Goal: Information Seeking & Learning: Check status

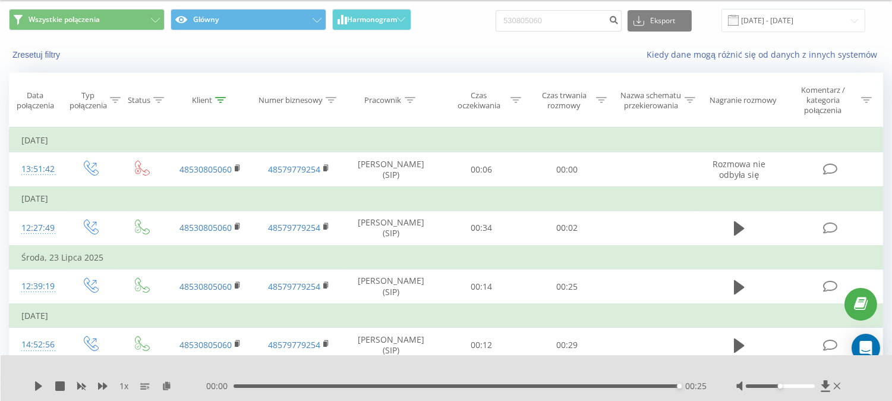
click at [546, 22] on input "530805060" at bounding box center [559, 20] width 126 height 21
type input "721581881"
click at [617, 21] on icon "submit" at bounding box center [614, 18] width 10 height 7
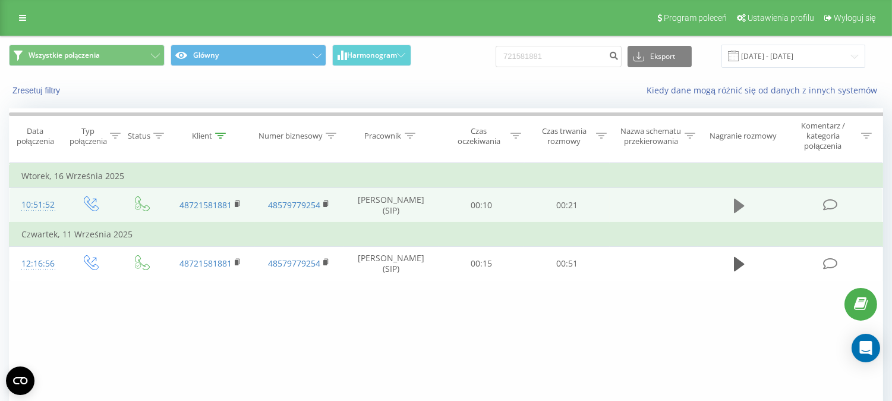
click at [740, 210] on icon at bounding box center [739, 205] width 11 height 17
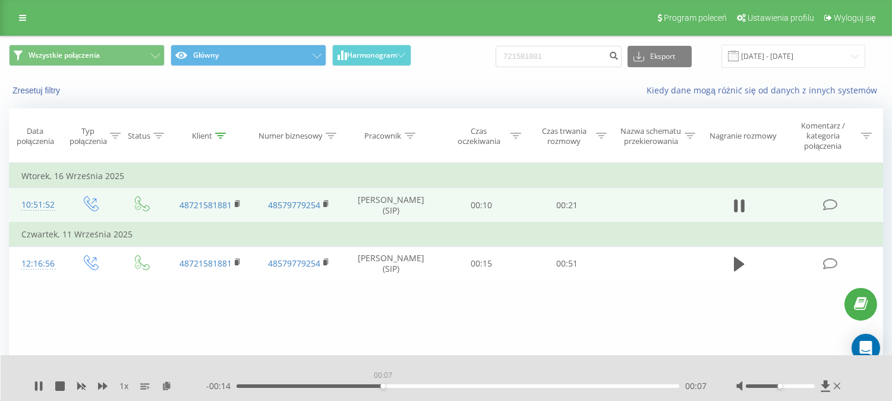
click at [382, 384] on div "00:07" at bounding box center [458, 386] width 443 height 4
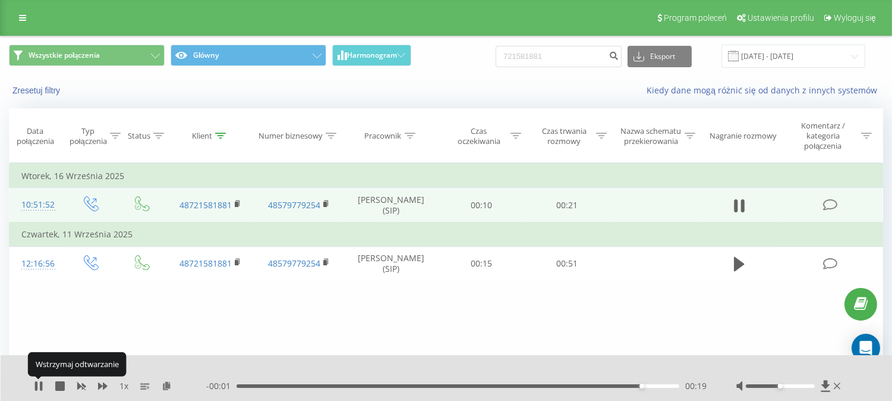
drag, startPoint x: 36, startPoint y: 385, endPoint x: 62, endPoint y: 282, distance: 106.1
click at [36, 385] on icon at bounding box center [36, 386] width 2 height 10
click at [593, 46] on input "721581881" at bounding box center [559, 56] width 126 height 21
paste input "39111119"
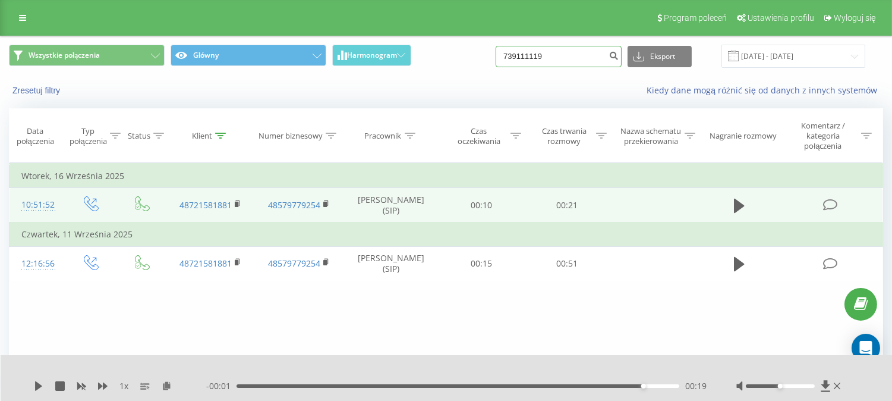
type input "739111119"
click at [633, 61] on div "739111119 Eksport .csv .xls .xlsx 22.06.2025 - 22.09.2025" at bounding box center [681, 56] width 370 height 23
click at [630, 61] on div "739111119 Eksport .csv .xls .xlsx 22.06.2025 - 22.09.2025" at bounding box center [681, 56] width 370 height 23
click at [619, 58] on icon "submit" at bounding box center [614, 54] width 10 height 7
